Goal: Task Accomplishment & Management: Use online tool/utility

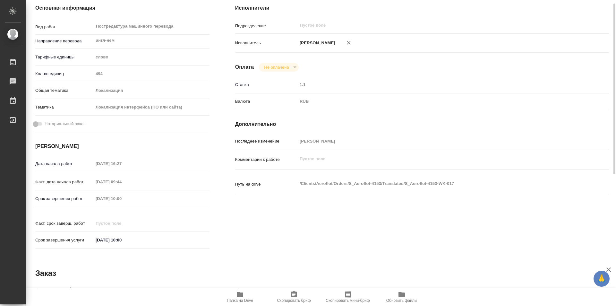
scroll to position [32, 0]
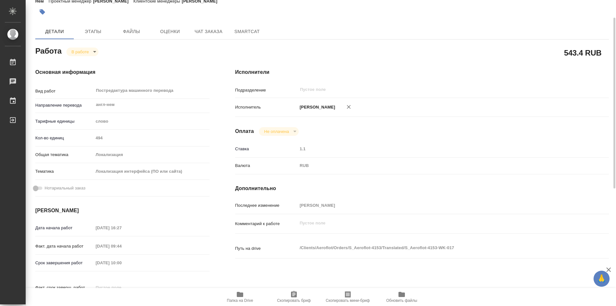
click at [95, 54] on body "🙏 .cls-1 fill:#fff; AWATERA Kozinets [PERSON_NAME] 0 Чаты График Выйти S_Aerofl…" at bounding box center [308, 153] width 616 height 306
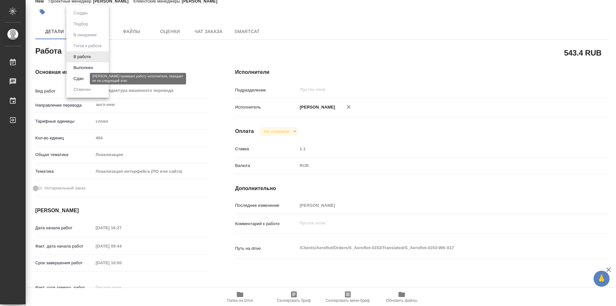
click at [76, 81] on button "Сдан" at bounding box center [79, 78] width 14 height 7
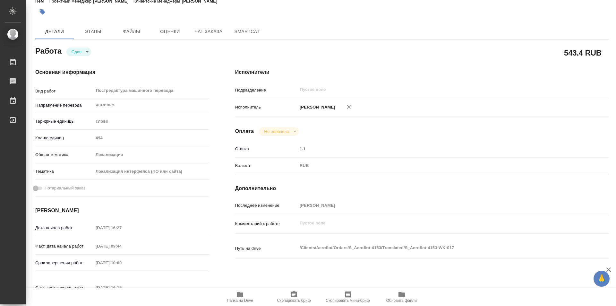
type textarea "x"
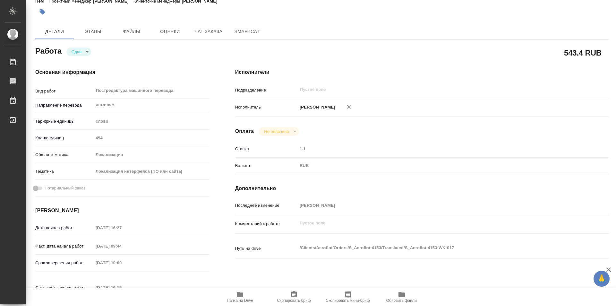
type textarea "x"
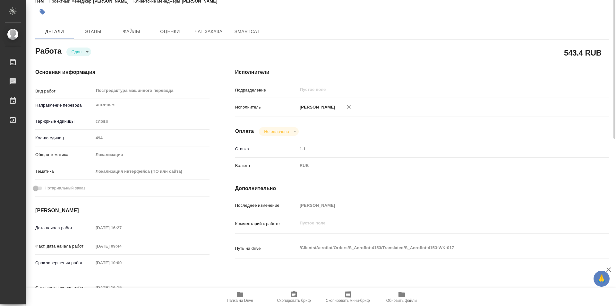
scroll to position [0, 0]
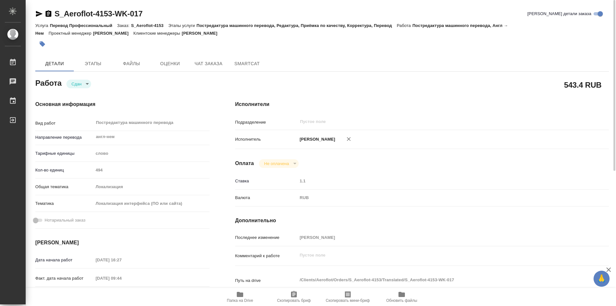
type textarea "x"
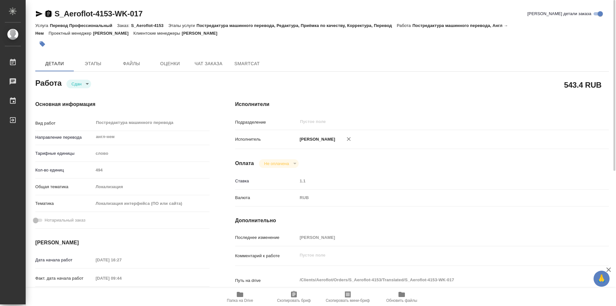
click at [50, 14] on icon "button" at bounding box center [49, 13] width 6 height 6
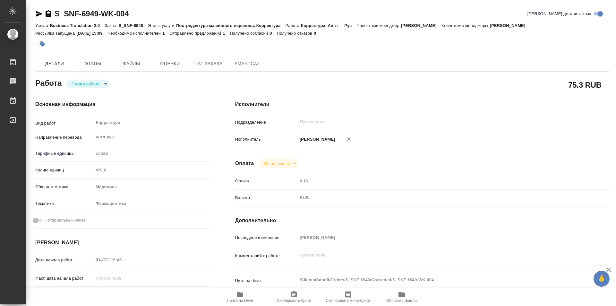
click at [48, 13] on icon "button" at bounding box center [49, 14] width 8 height 8
